Goal: Task Accomplishment & Management: Use online tool/utility

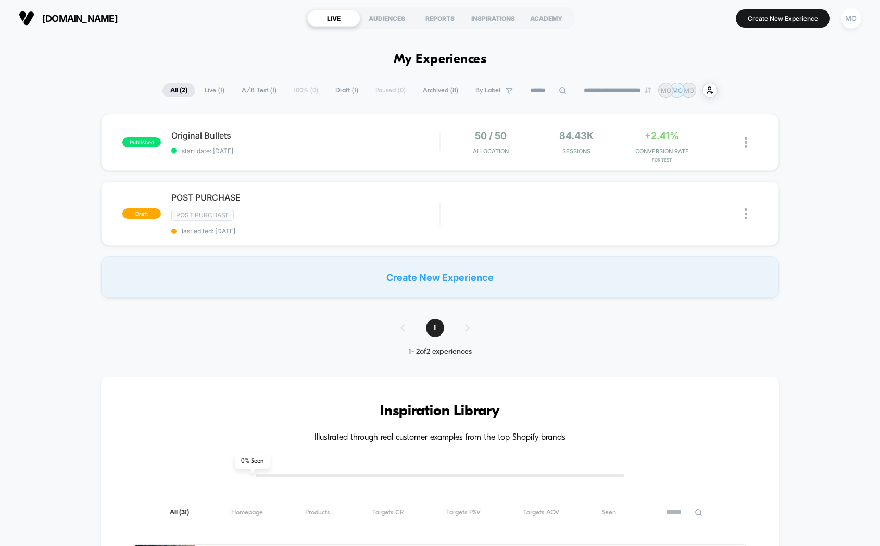
click at [868, 26] on div "10ft.ph LIVE AUDIENCES REPORTS INSPIRATIONS ACADEMY Create New Experience MO" at bounding box center [440, 18] width 880 height 36
click at [852, 16] on div "MO" at bounding box center [851, 18] width 20 height 20
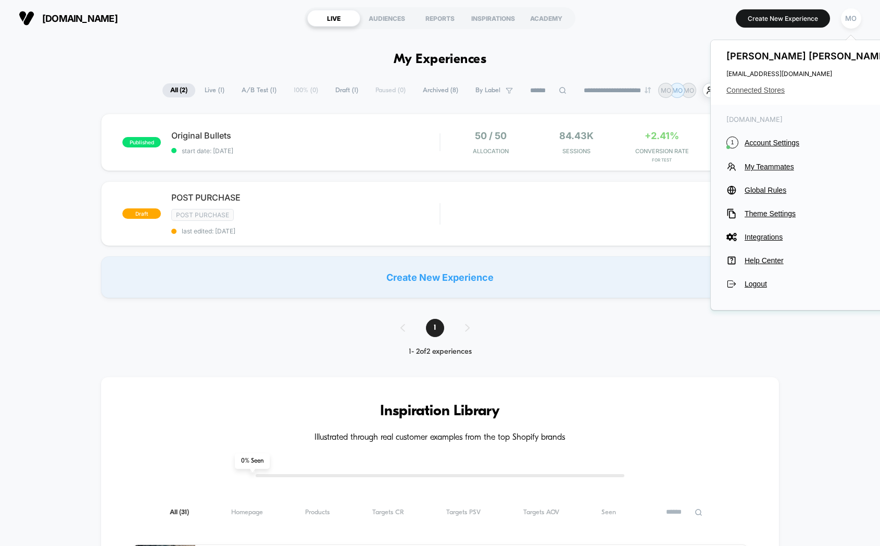
click at [774, 86] on span "Connected Stores" at bounding box center [809, 90] width 165 height 8
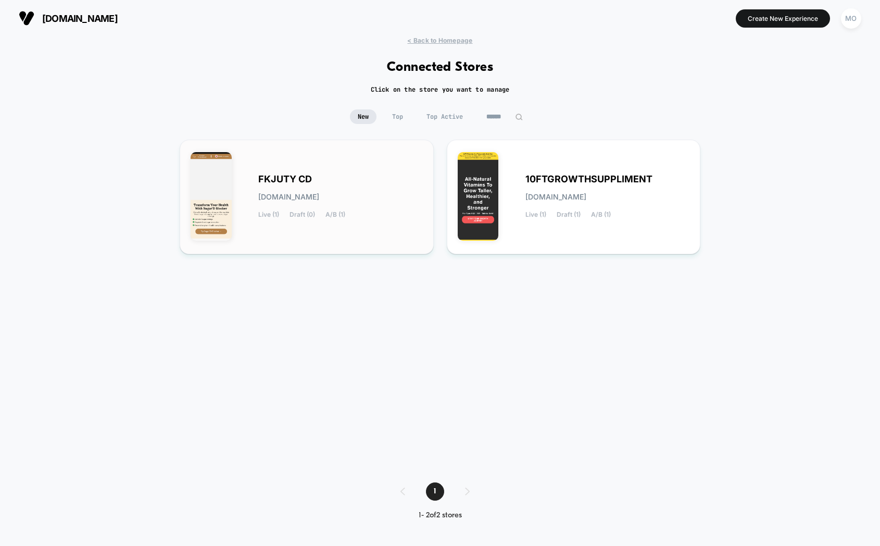
click at [269, 179] on span "FKJUTY CD" at bounding box center [285, 179] width 54 height 7
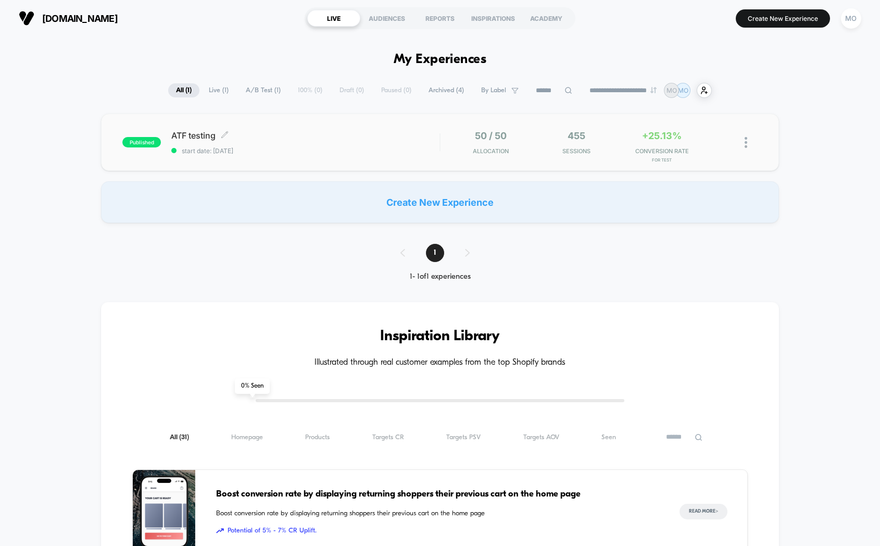
click at [197, 141] on div "ATF testing Click to edit experience details Click to edit experience details s…" at bounding box center [305, 142] width 268 height 24
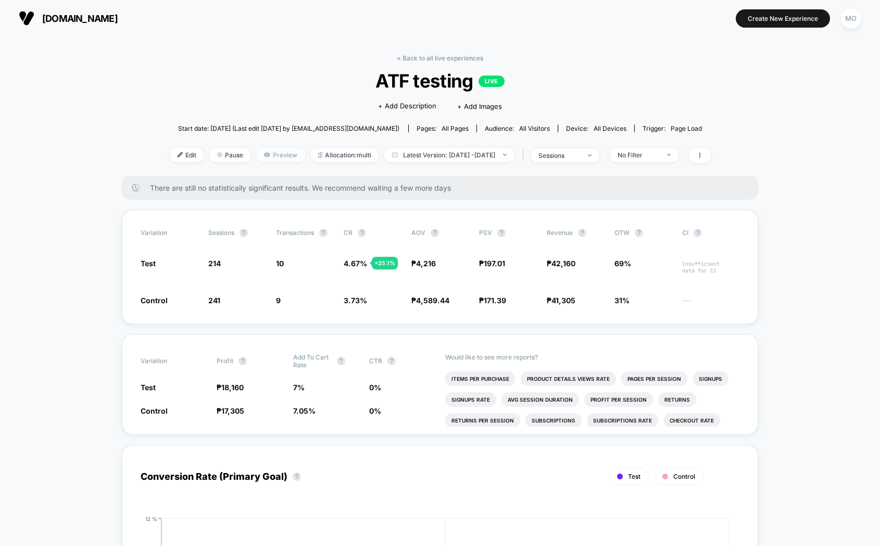
click at [271, 155] on span "Preview" at bounding box center [280, 155] width 49 height 14
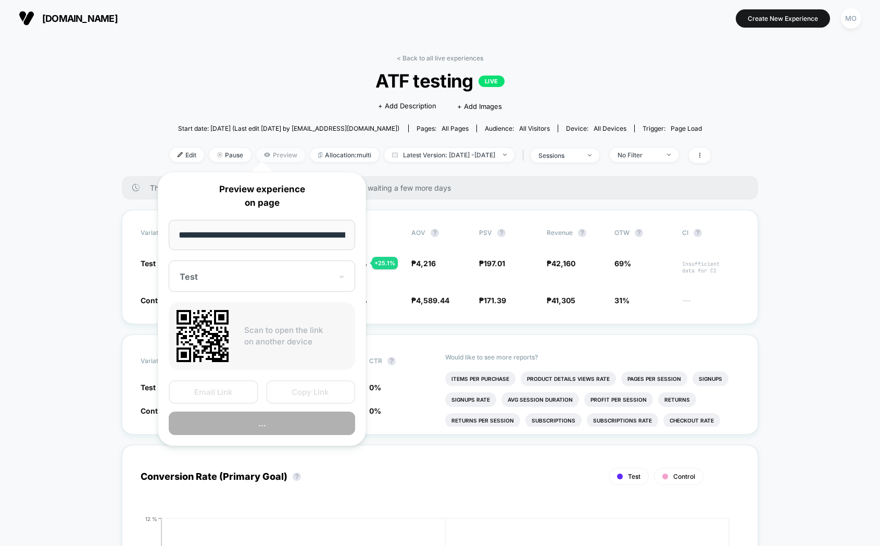
scroll to position [0, 53]
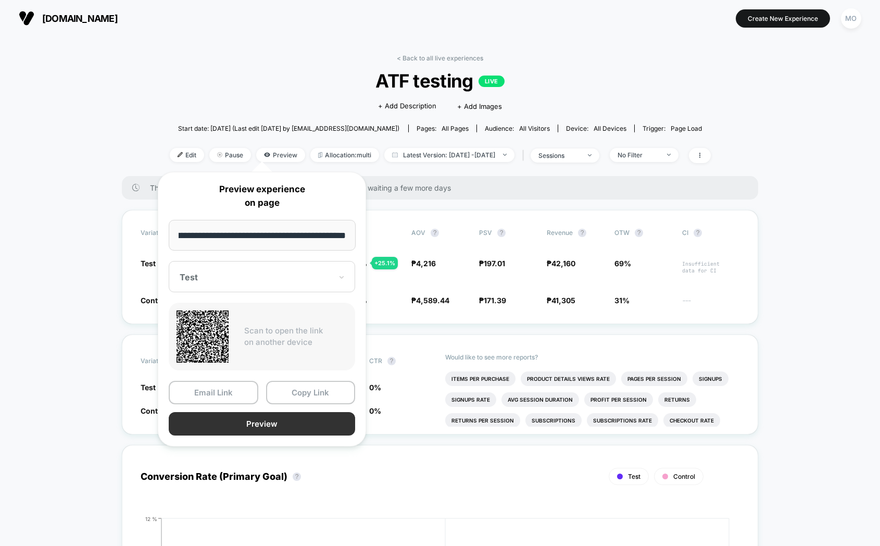
click at [281, 432] on button "Preview" at bounding box center [262, 423] width 186 height 23
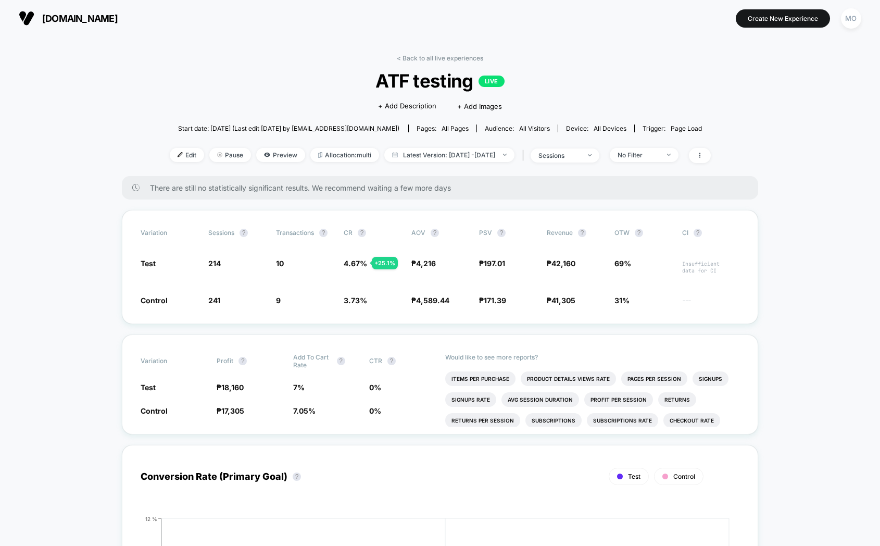
click at [33, 2] on div "sugard.com.ph Create New Experience MO" at bounding box center [440, 18] width 880 height 36
click at [32, 22] on img at bounding box center [27, 18] width 16 height 16
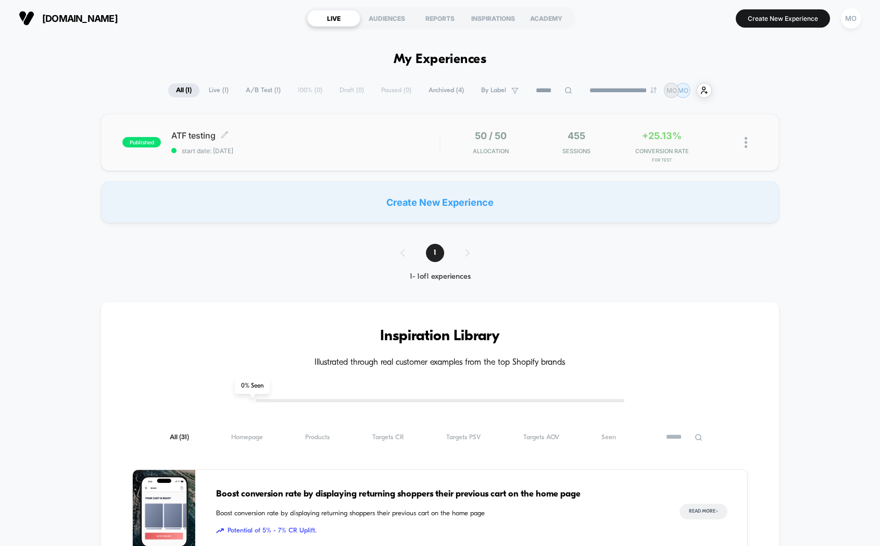
click at [190, 135] on span "ATF testing Click to edit experience details" at bounding box center [305, 135] width 268 height 10
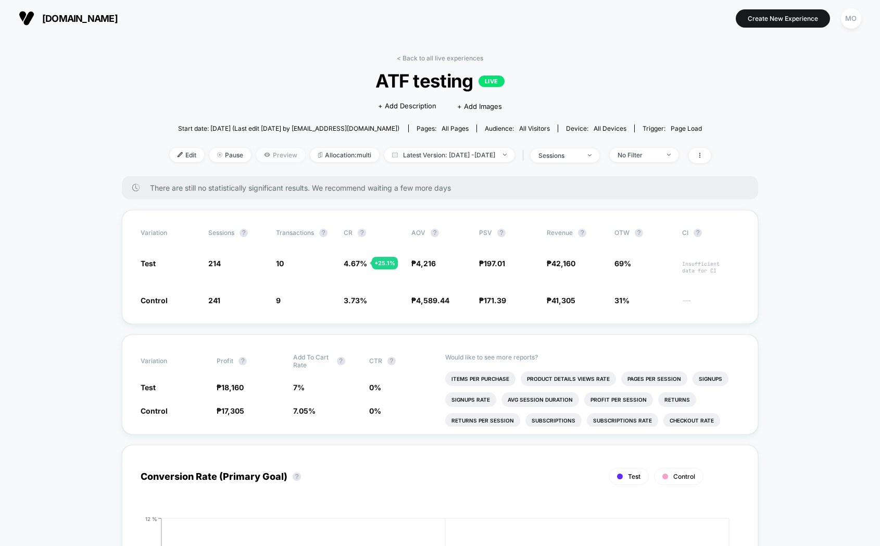
click at [256, 157] on span "Preview" at bounding box center [280, 155] width 49 height 14
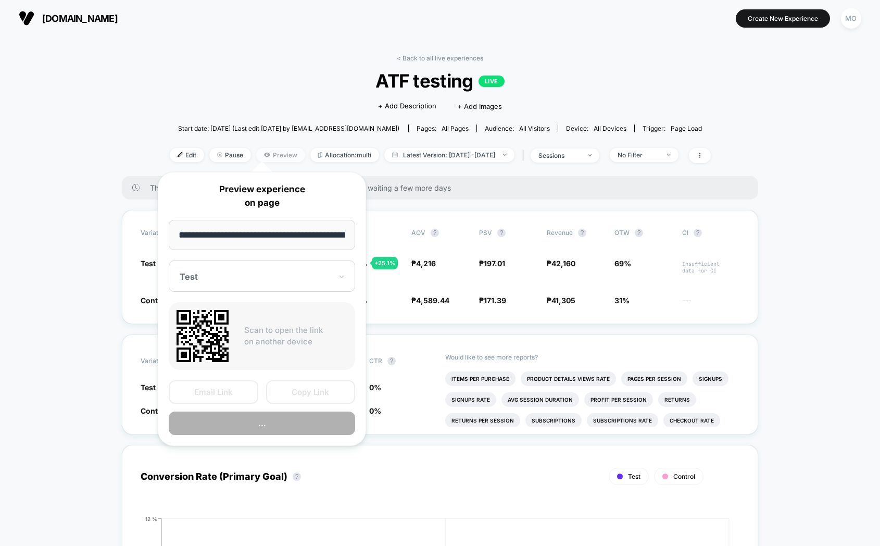
scroll to position [0, 53]
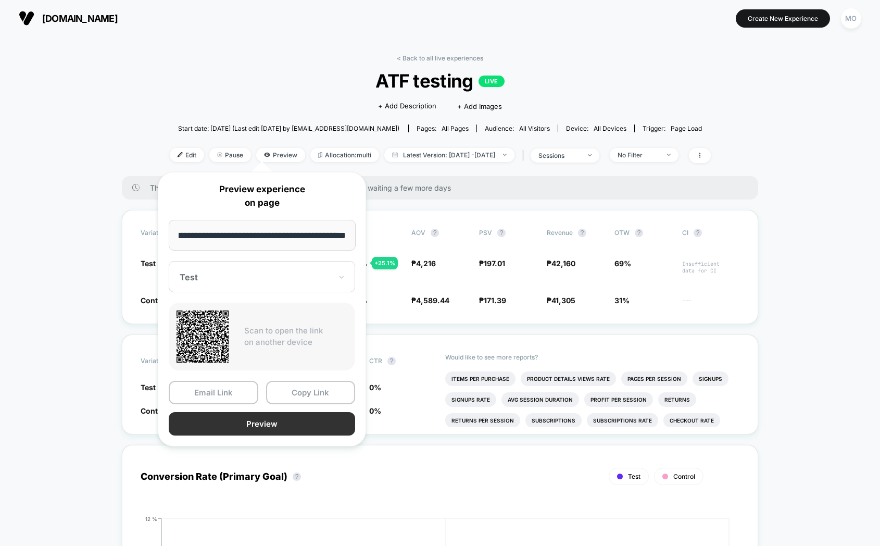
click at [267, 416] on button "Preview" at bounding box center [262, 423] width 186 height 23
